Goal: Task Accomplishment & Management: Manage account settings

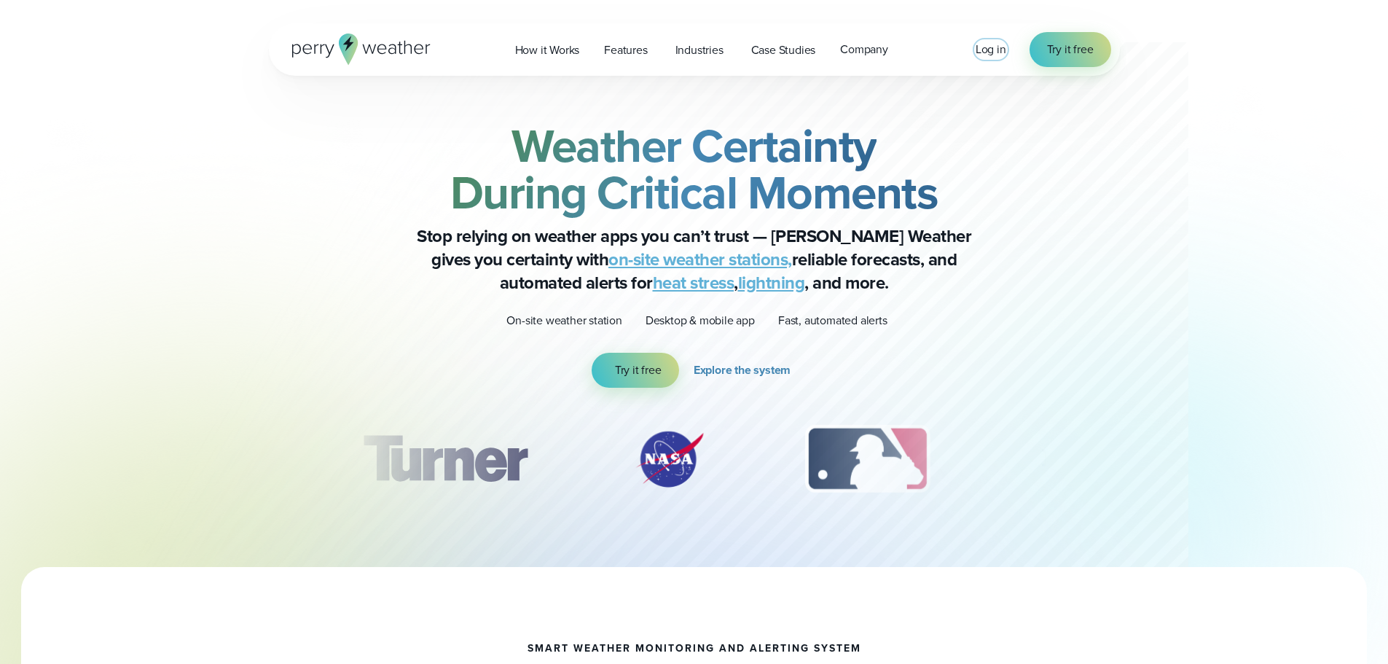
click at [976, 47] on span "Log in" at bounding box center [991, 49] width 31 height 17
click at [1010, 48] on div "Log in Try it free" at bounding box center [1044, 49] width 136 height 35
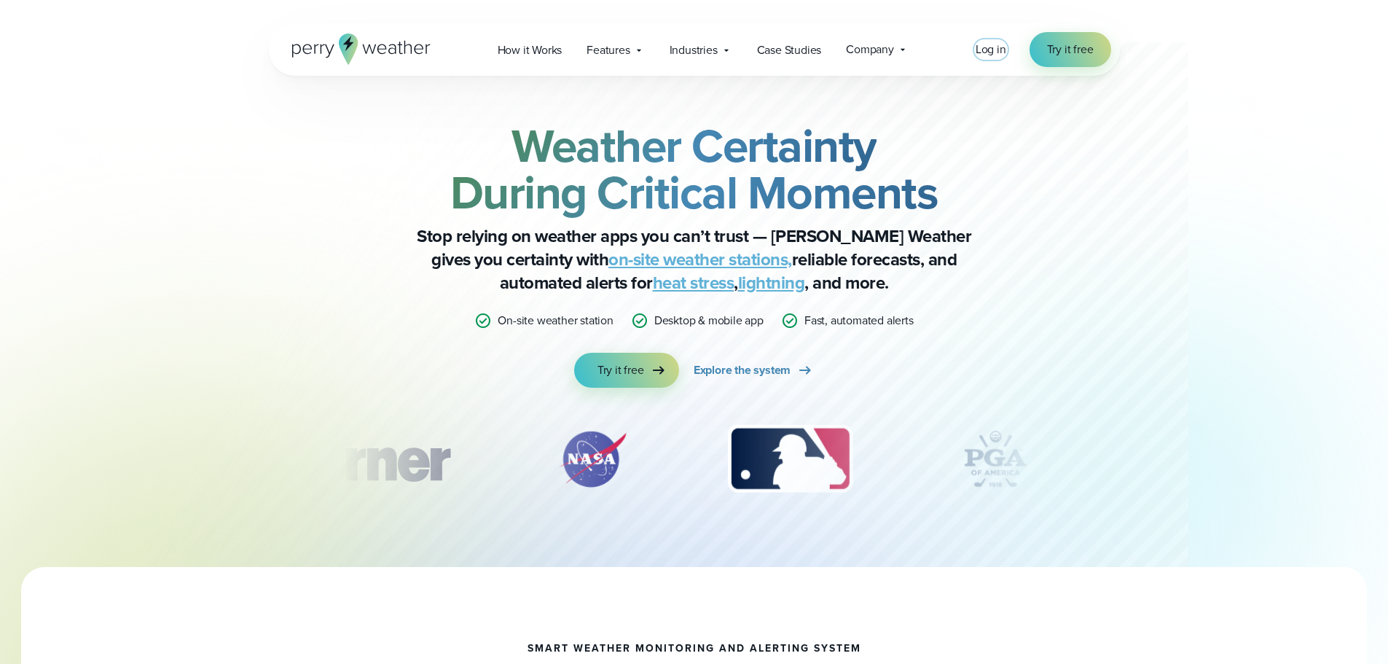
click at [982, 48] on span "Log in" at bounding box center [991, 49] width 31 height 17
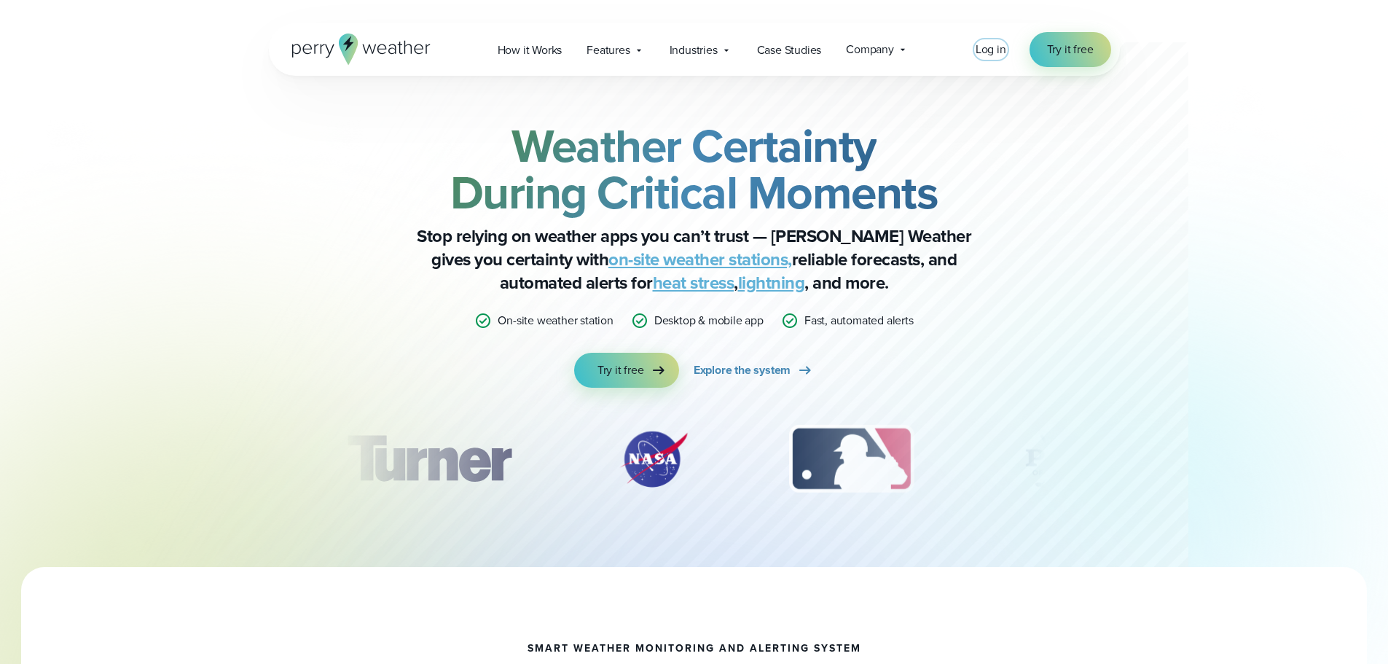
click at [991, 47] on span "Log in" at bounding box center [991, 49] width 31 height 17
